Goal: Task Accomplishment & Management: Use online tool/utility

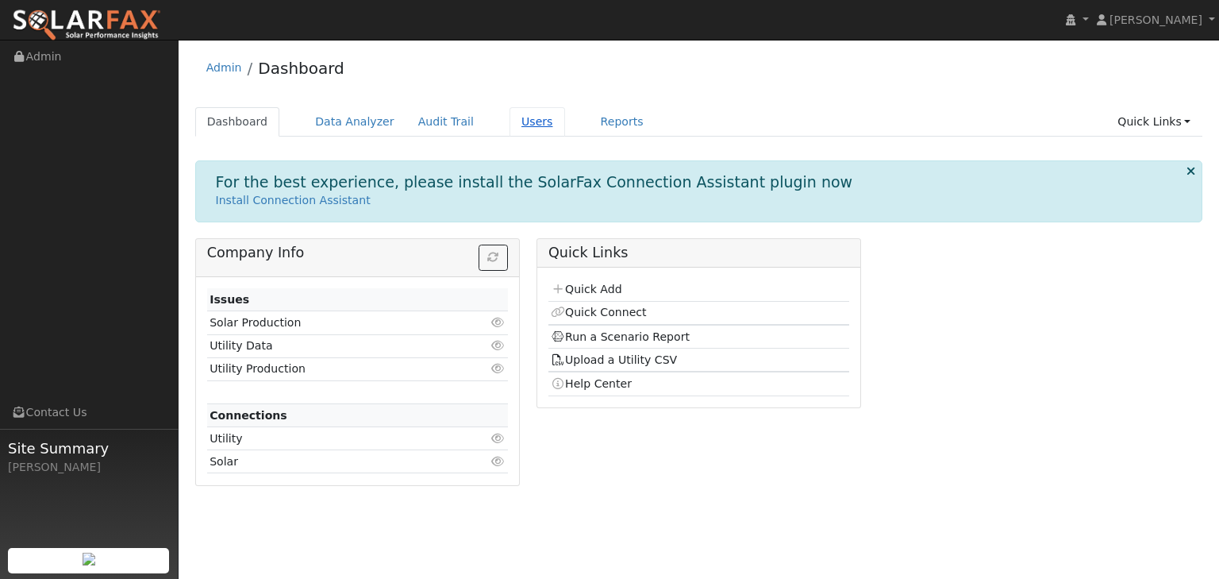
click at [510, 121] on link "Users" at bounding box center [538, 121] width 56 height 29
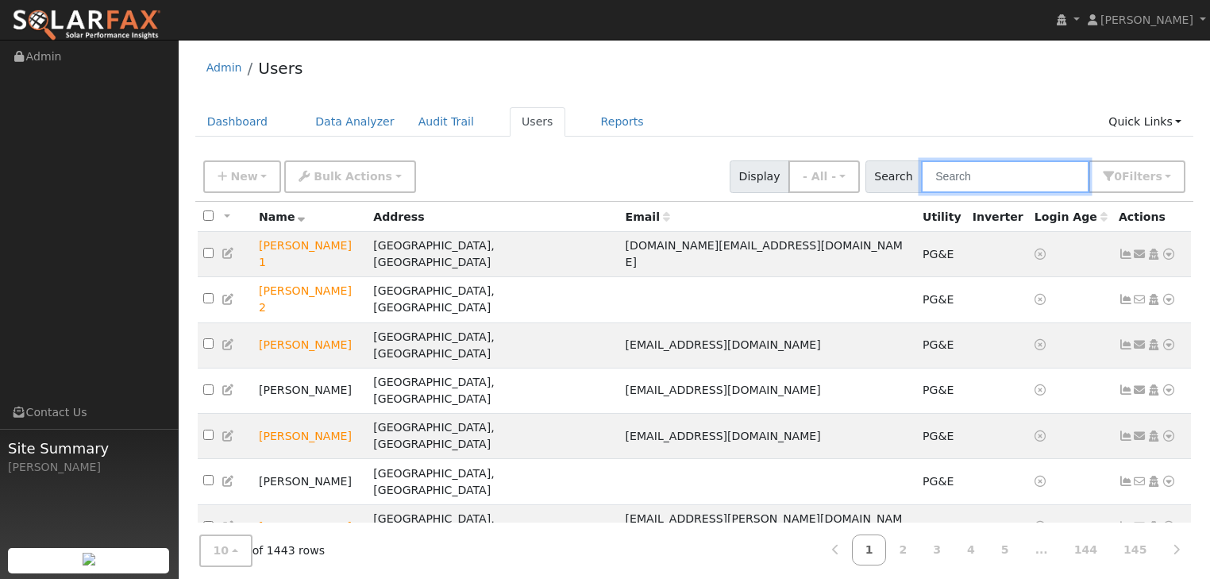
click at [959, 176] on input "text" at bounding box center [1005, 176] width 168 height 33
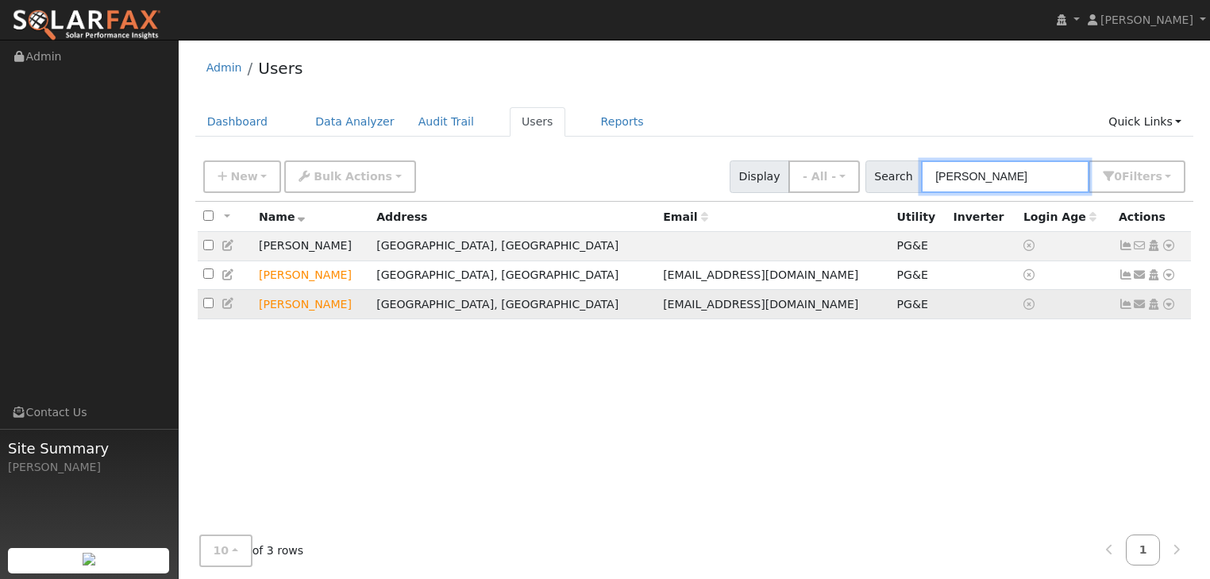
type input "[PERSON_NAME]"
click at [1167, 306] on icon at bounding box center [1168, 303] width 14 height 11
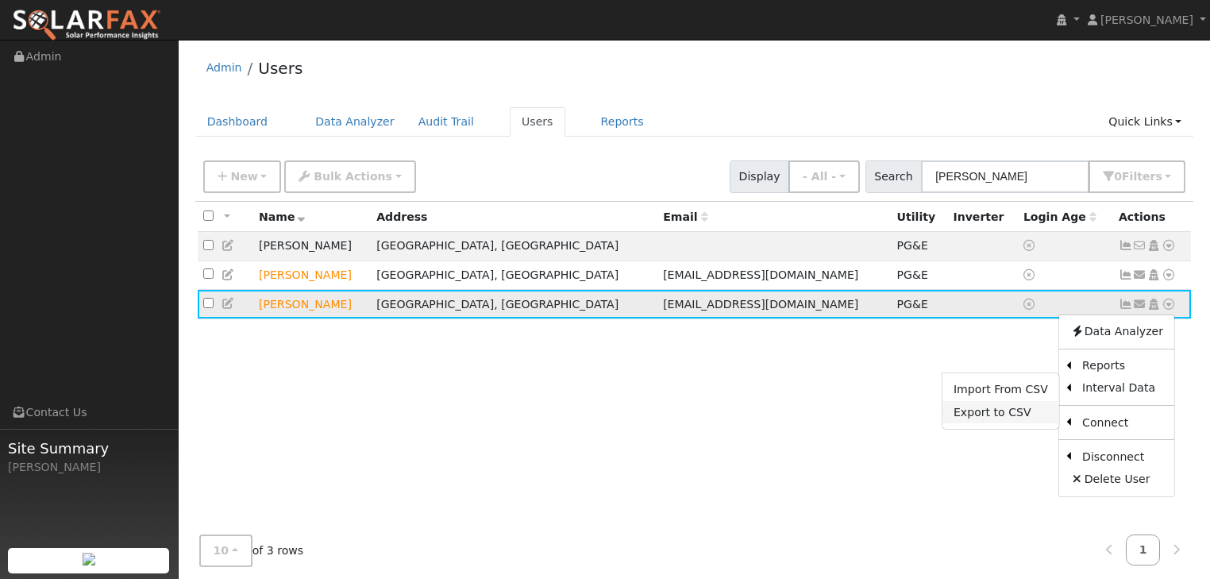
click at [995, 416] on link "Export to CSV" at bounding box center [1000, 412] width 117 height 22
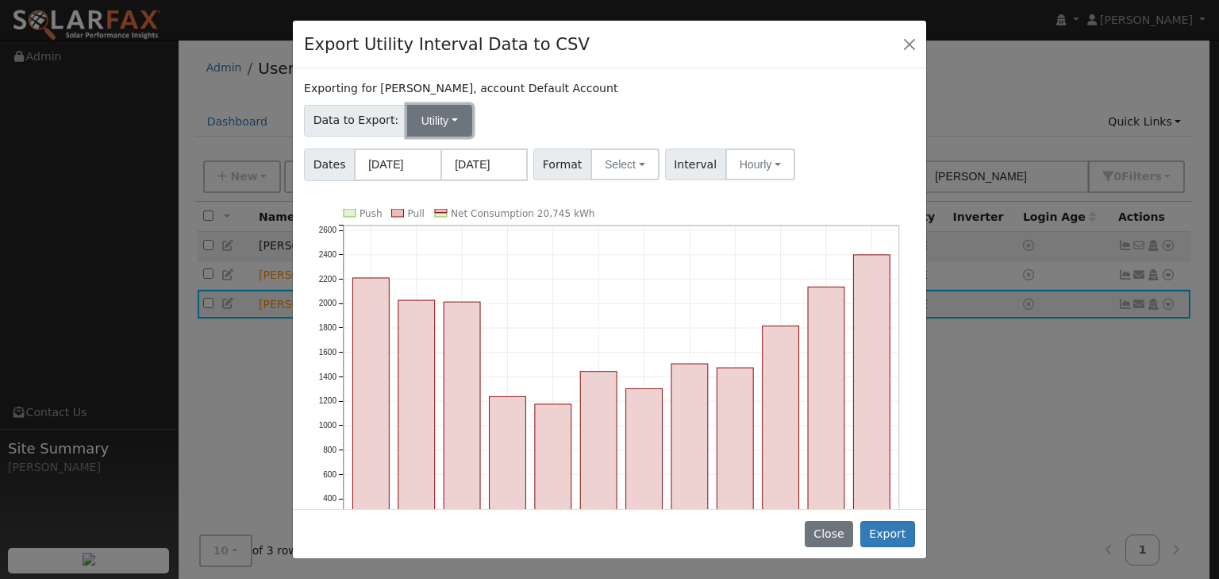
click at [441, 121] on button "Utility" at bounding box center [439, 121] width 65 height 32
click at [422, 162] on link "Utility" at bounding box center [450, 155] width 110 height 22
click at [632, 162] on button "Select" at bounding box center [625, 164] width 69 height 32
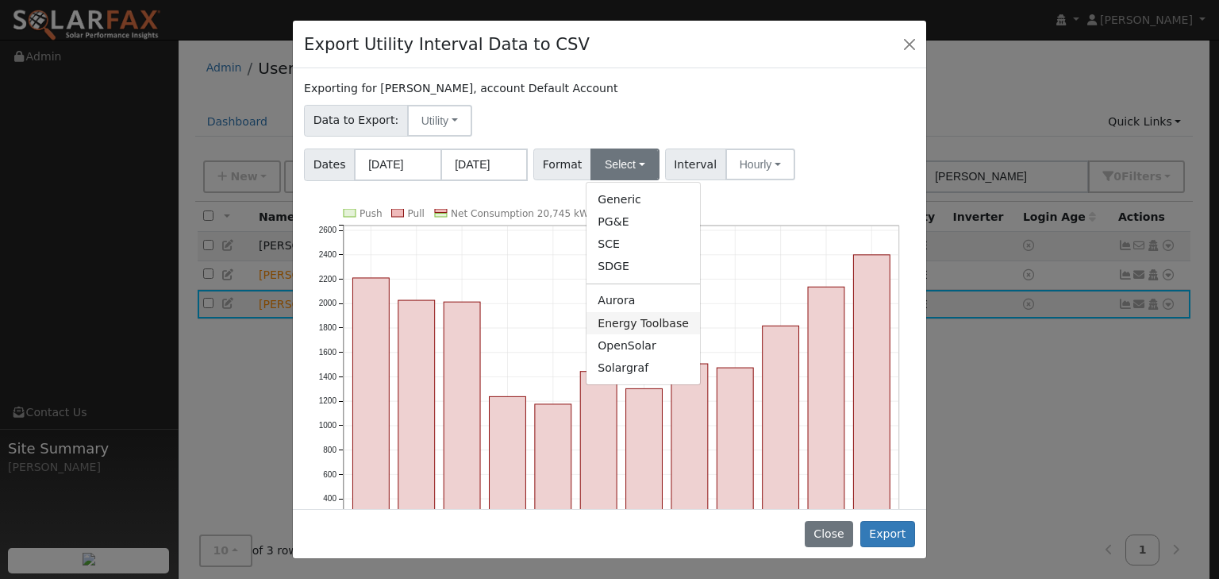
click at [638, 323] on link "Energy Toolbase" at bounding box center [643, 323] width 113 height 22
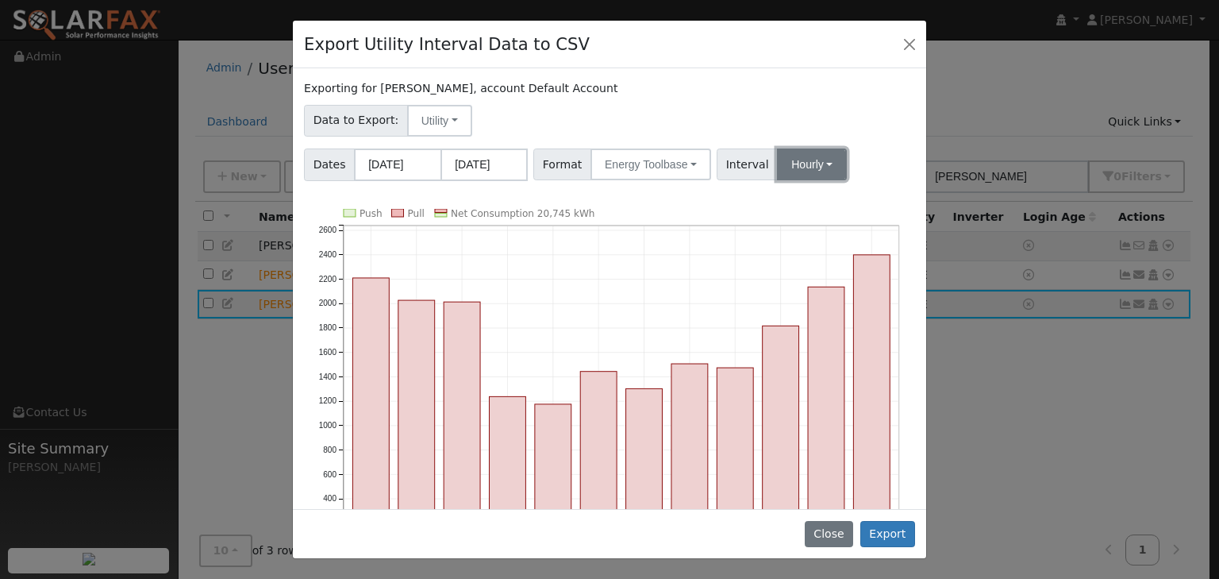
click at [813, 165] on button "Hourly" at bounding box center [812, 164] width 70 height 32
click at [792, 200] on link "15 Minute" at bounding box center [826, 199] width 110 height 22
click at [897, 537] on button "Export" at bounding box center [887, 534] width 55 height 27
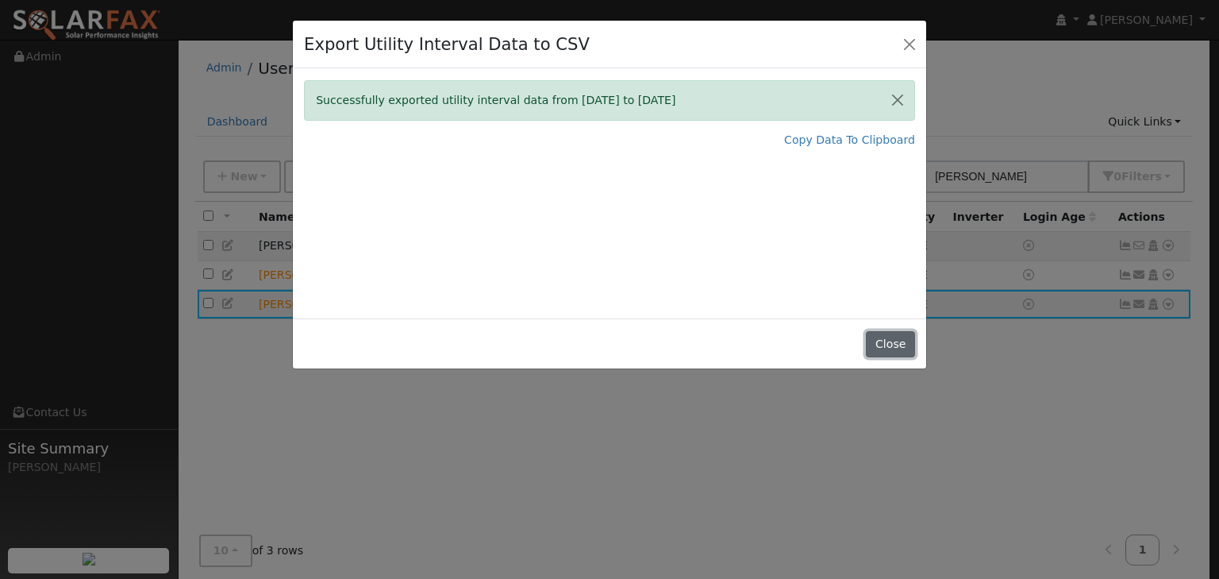
click at [894, 344] on button "Close" at bounding box center [890, 344] width 48 height 27
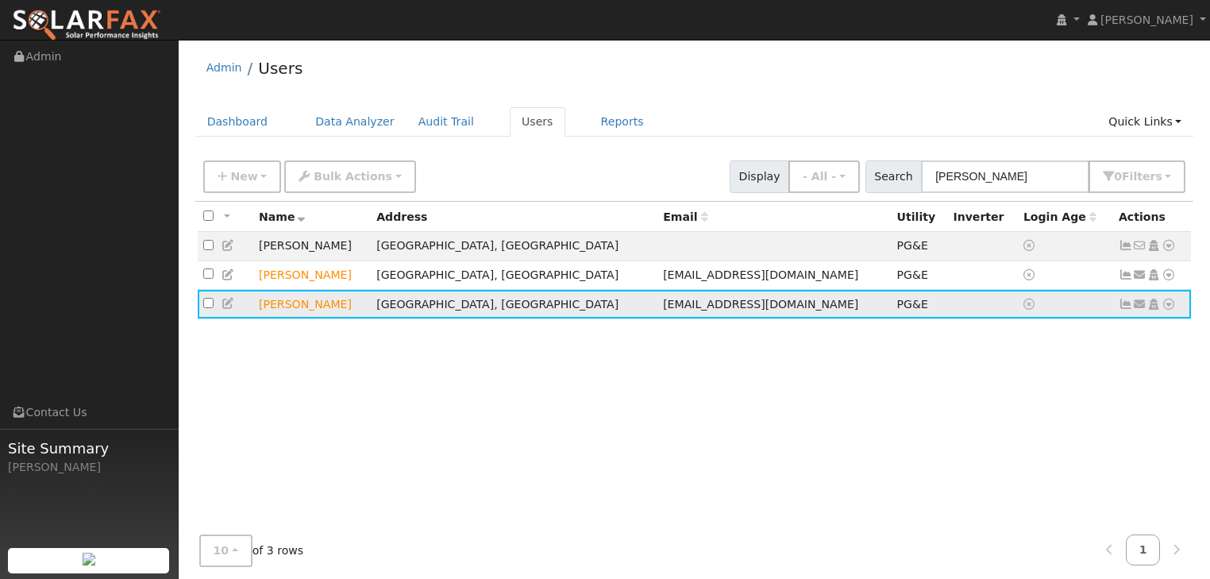
click at [1168, 305] on icon at bounding box center [1168, 303] width 14 height 11
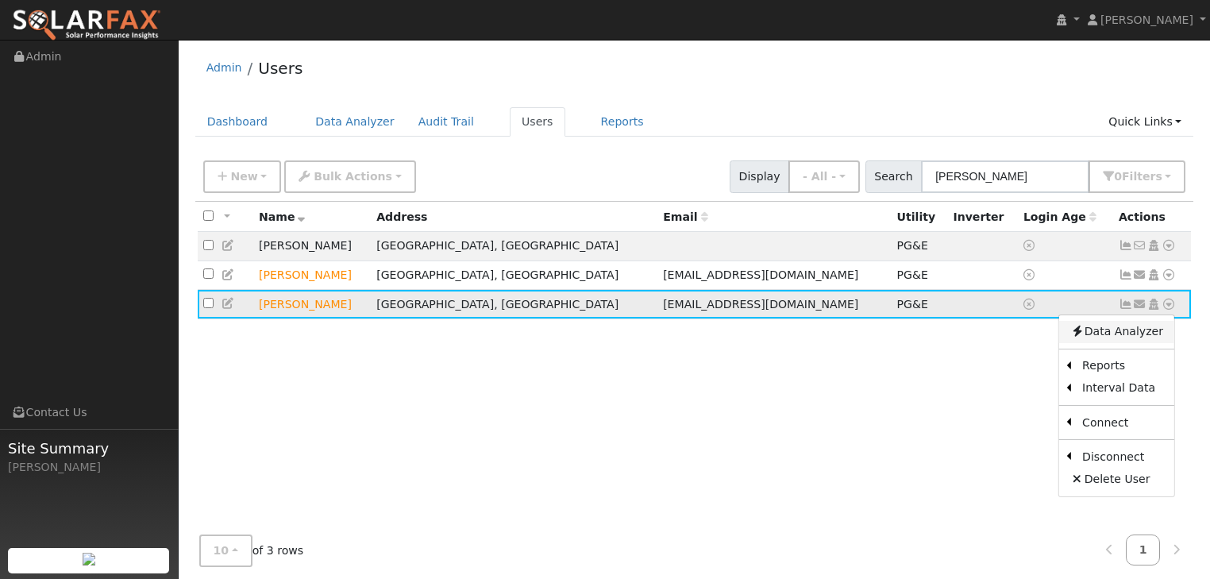
click at [1114, 335] on link "Data Analyzer" at bounding box center [1116, 332] width 115 height 22
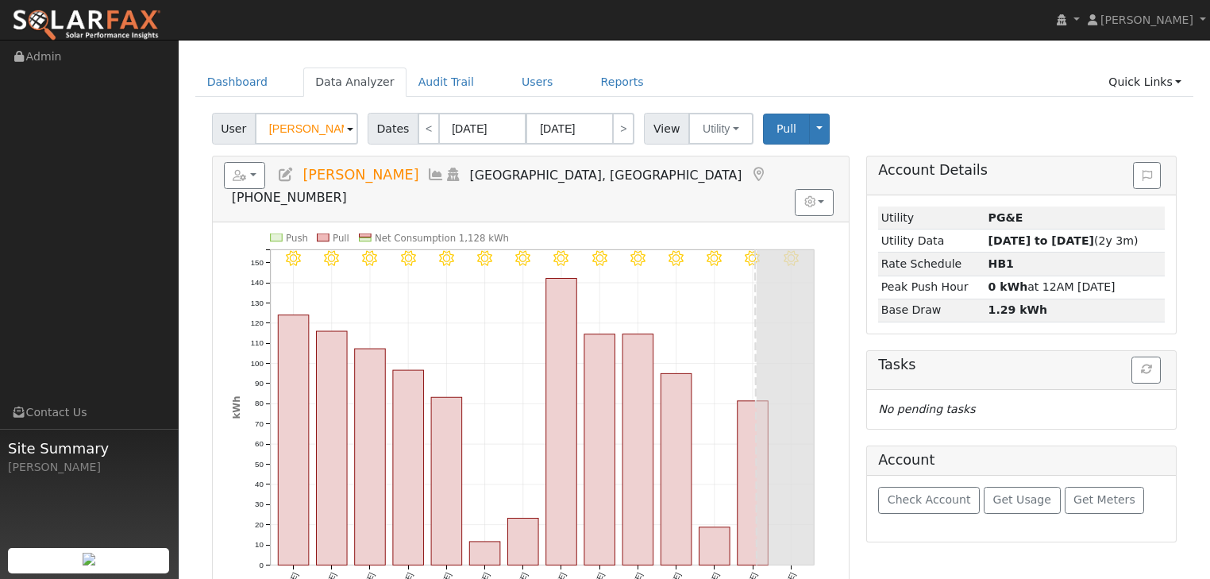
scroll to position [254, 0]
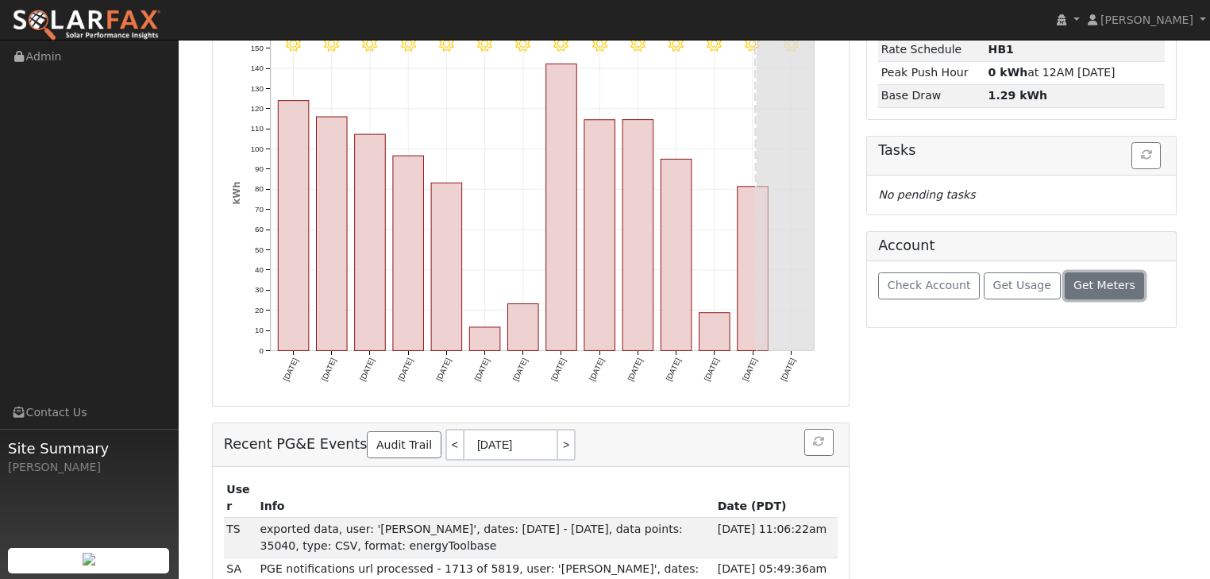
click at [1083, 283] on span "Get Meters" at bounding box center [1104, 285] width 62 height 13
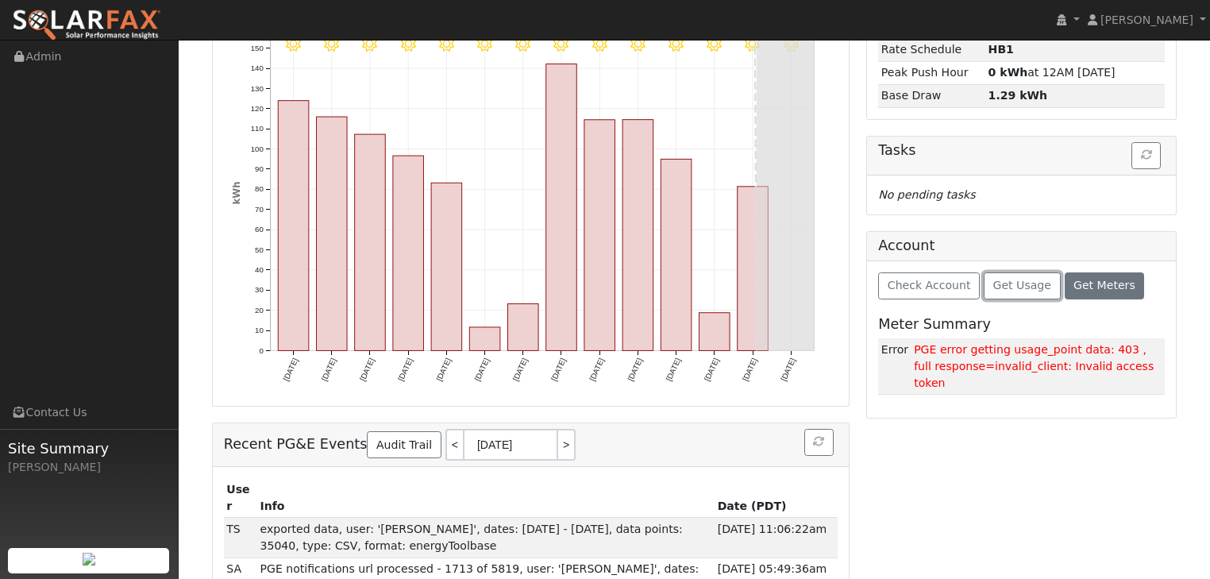
click at [997, 284] on span "Get Usage" at bounding box center [1022, 285] width 58 height 13
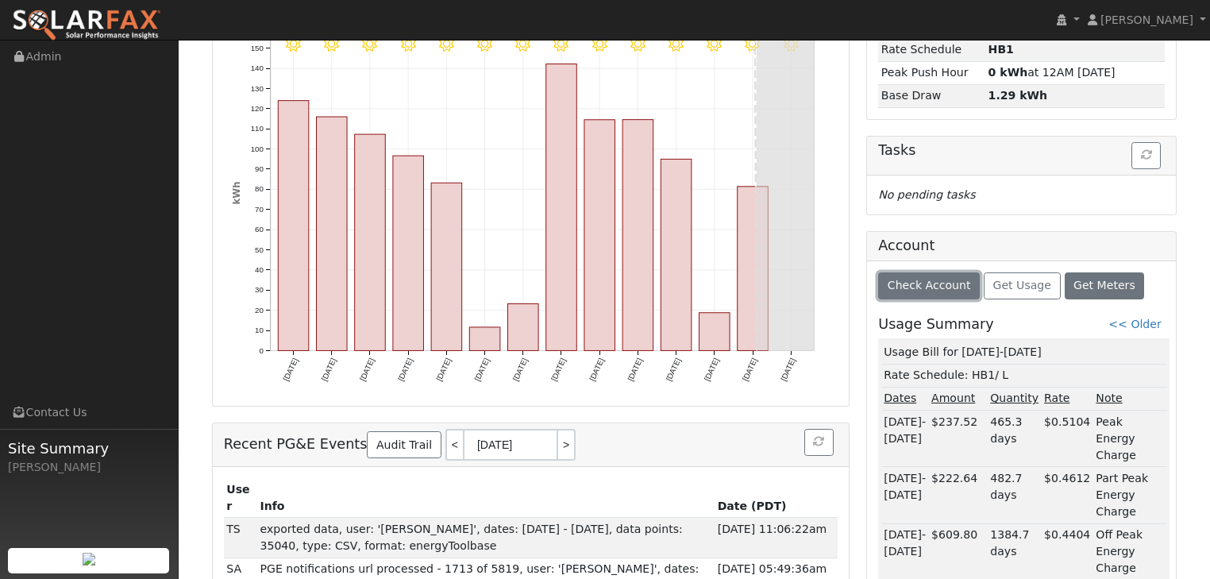
click at [907, 283] on span "Check Account" at bounding box center [928, 285] width 83 height 13
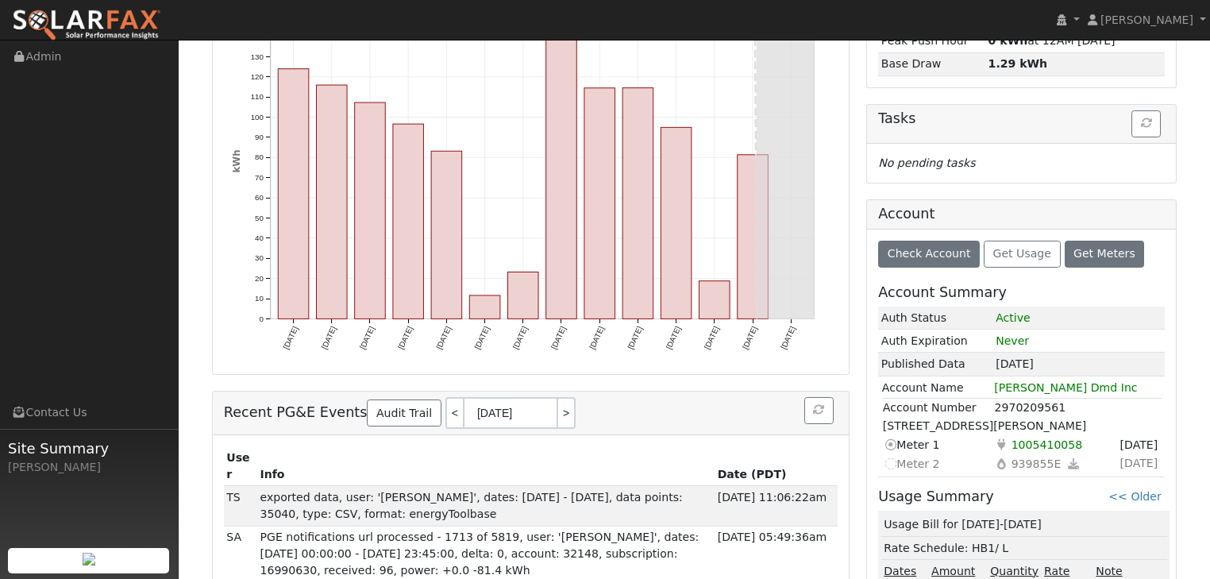
scroll to position [317, 0]
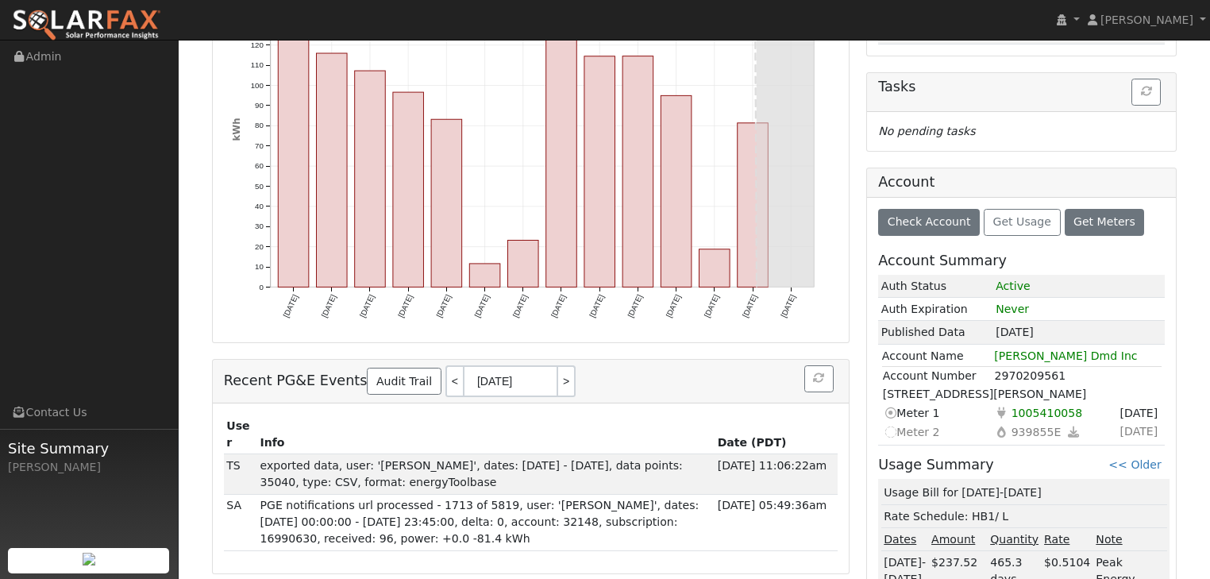
click at [1044, 133] on div "No pending tasks" at bounding box center [1021, 131] width 287 height 17
